Goal: Register for event/course

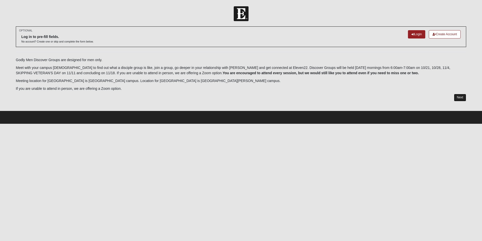
click at [460, 97] on link "Next" at bounding box center [460, 97] width 12 height 7
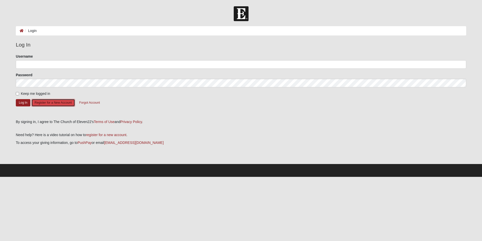
click at [51, 104] on button "Register for a New Account" at bounding box center [53, 103] width 44 height 8
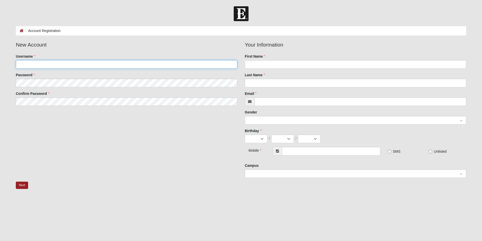
click at [27, 65] on input "Username" at bounding box center [127, 64] width 222 height 9
type input "JMartinez1662"
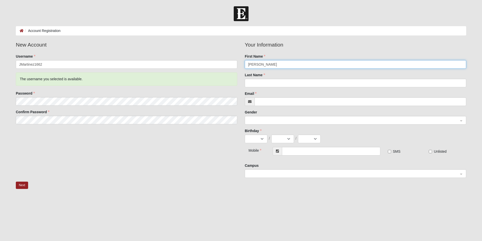
type input "Jose"
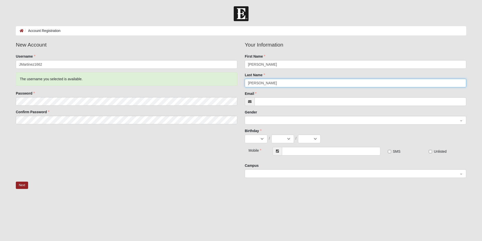
type input "Martinez-Rivera"
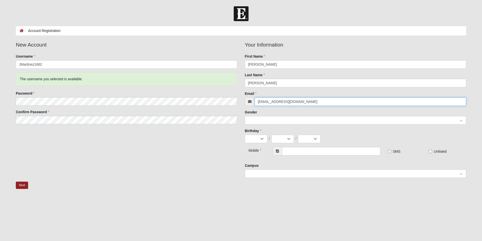
type input "JoseSellsFlorida@gmail.com"
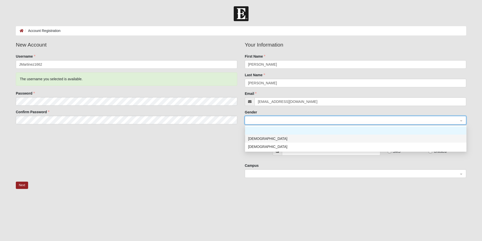
click at [253, 141] on div "[DEMOGRAPHIC_DATA]" at bounding box center [356, 139] width 216 height 6
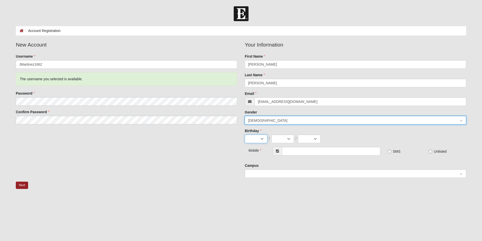
click at [262, 138] on select "Jan Feb Mar Apr May Jun Jul Aug Sep Oct Nov Dec" at bounding box center [256, 138] width 23 height 9
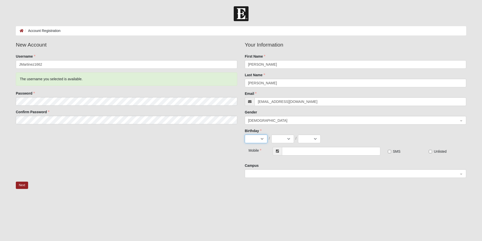
select select "5"
click at [245, 134] on select "Jan Feb Mar Apr May Jun Jul Aug Sep Oct Nov Dec" at bounding box center [256, 138] width 23 height 9
click at [283, 139] on select "1 2 3 4 5 6 7 8 9 10 11 12 13 14 15 16 17 18 19 20 21 22 23 24 25 26 27 28 29 3…" at bounding box center [283, 138] width 23 height 9
select select "7"
click at [272, 134] on select "1 2 3 4 5 6 7 8 9 10 11 12 13 14 15 16 17 18 19 20 21 22 23 24 25 26 27 28 29 3…" at bounding box center [283, 138] width 23 height 9
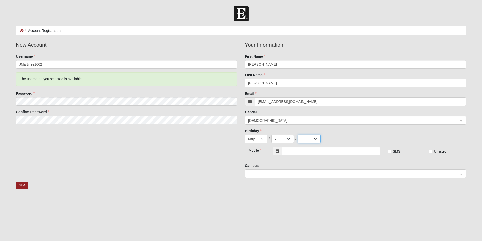
click at [315, 138] on select "2025 2024 2023 2022 2021 2020 2019 2018 2017 2016 2015 2014 2013 2012 2011 2010…" at bounding box center [309, 138] width 23 height 9
select select "1976"
click at [298, 134] on select "2025 2024 2023 2022 2021 2020 2019 2018 2017 2016 2015 2014 2013 2012 2011 2010…" at bounding box center [309, 138] width 23 height 9
click at [299, 152] on input "text" at bounding box center [331, 151] width 98 height 9
type input "[PHONE_NUMBER]"
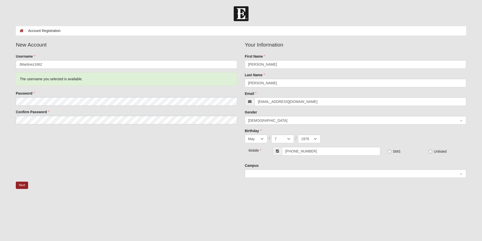
drag, startPoint x: 381, startPoint y: 138, endPoint x: 390, endPoint y: 140, distance: 9.5
click at [382, 138] on div "Jan Feb Mar Apr May Jun Jul Aug Sep Oct Nov Dec / 1 2 3 4 5 6 7 8 9 10 11 12 13…" at bounding box center [356, 138] width 222 height 9
click at [389, 151] on input "SMS" at bounding box center [389, 151] width 3 height 3
checkbox input "true"
click at [268, 175] on span at bounding box center [353, 174] width 211 height 6
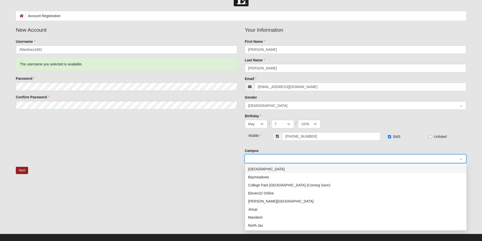
scroll to position [21, 0]
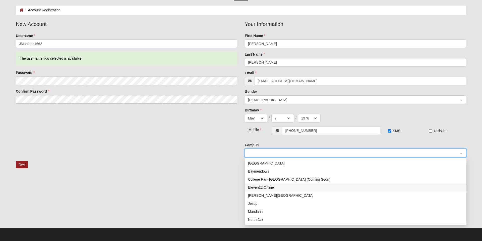
click at [266, 186] on div "Eleven22 Online" at bounding box center [356, 187] width 216 height 6
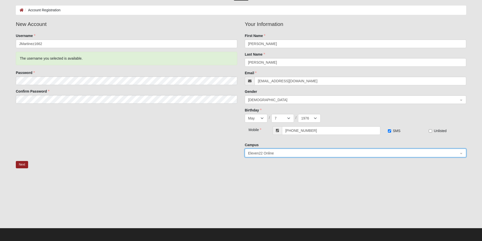
click at [282, 173] on div "Next" at bounding box center [241, 169] width 458 height 16
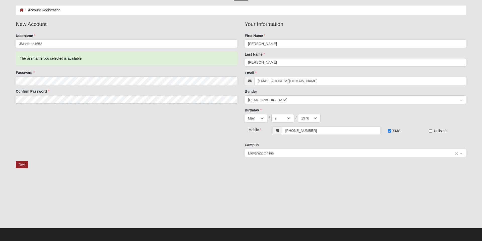
click at [280, 153] on span "Eleven22 Online" at bounding box center [351, 153] width 206 height 6
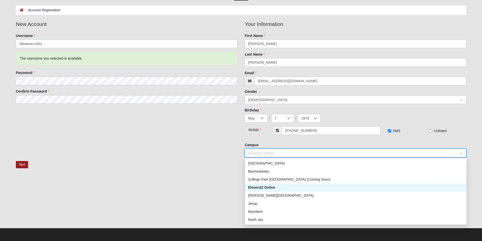
click at [201, 180] on div at bounding box center [241, 202] width 451 height 50
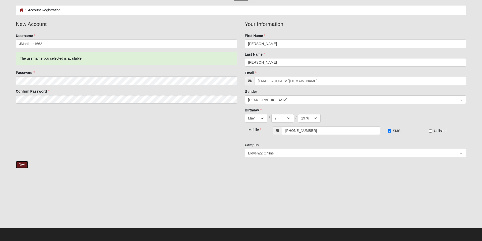
drag, startPoint x: 22, startPoint y: 165, endPoint x: 29, endPoint y: 165, distance: 7.0
click at [22, 165] on button "Next" at bounding box center [22, 164] width 12 height 7
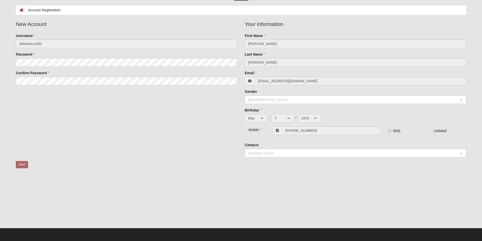
scroll to position [0, 0]
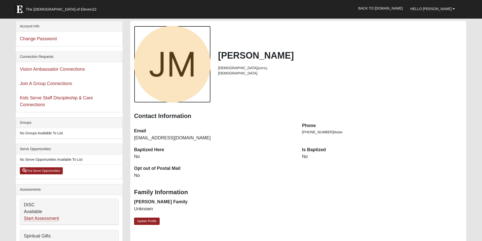
click at [180, 66] on div "View Fullsize Photo" at bounding box center [172, 64] width 77 height 77
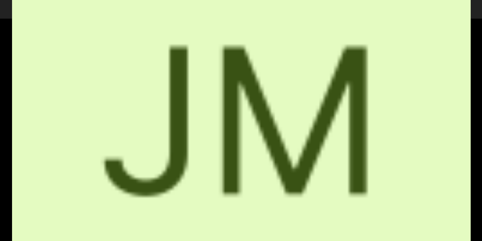
click at [251, 95] on div "View Fullsize Photo" at bounding box center [241, 120] width 458 height 458
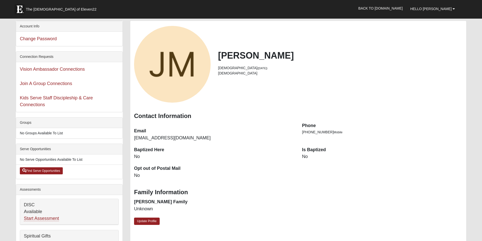
click at [296, 88] on div "Jose Martinez-Rivera 49 years old (5/7/1976) Male" at bounding box center [298, 64] width 336 height 77
click at [449, 10] on span "Hello [PERSON_NAME]" at bounding box center [431, 9] width 41 height 4
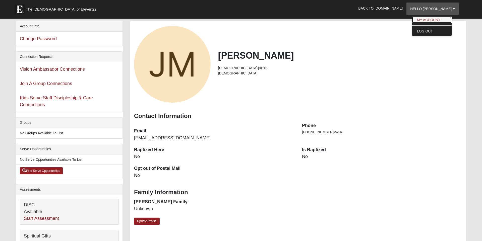
click at [435, 21] on link "My Account" at bounding box center [432, 20] width 40 height 7
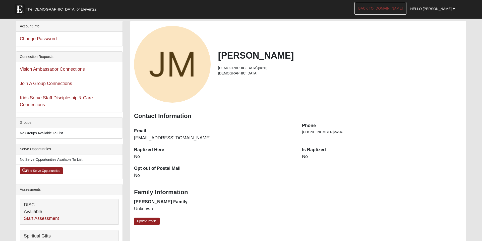
click at [398, 9] on link "Back to [DOMAIN_NAME]" at bounding box center [381, 8] width 52 height 13
click at [33, 11] on span "The [DEMOGRAPHIC_DATA] of Eleven22" at bounding box center [61, 9] width 71 height 5
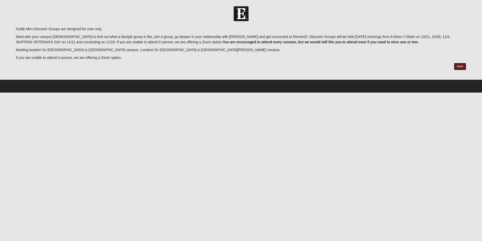
drag, startPoint x: 462, startPoint y: 65, endPoint x: 459, endPoint y: 70, distance: 5.5
click at [462, 65] on link "Next" at bounding box center [460, 66] width 12 height 7
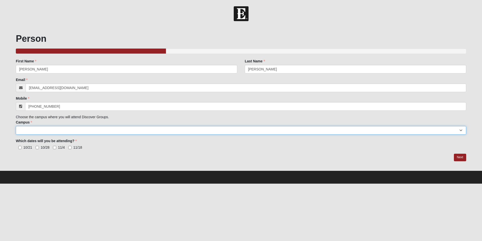
click at [37, 129] on select "[GEOGRAPHIC_DATA] [GEOGRAPHIC_DATA] (Coming Soon) Eleven22 Online [PERSON_NAME]…" at bounding box center [241, 130] width 451 height 9
select select "10"
click at [16, 126] on select "[GEOGRAPHIC_DATA] [GEOGRAPHIC_DATA] (Coming Soon) Eleven22 Online [PERSON_NAME]…" at bounding box center [241, 130] width 451 height 9
